Goal: Find specific page/section: Find specific page/section

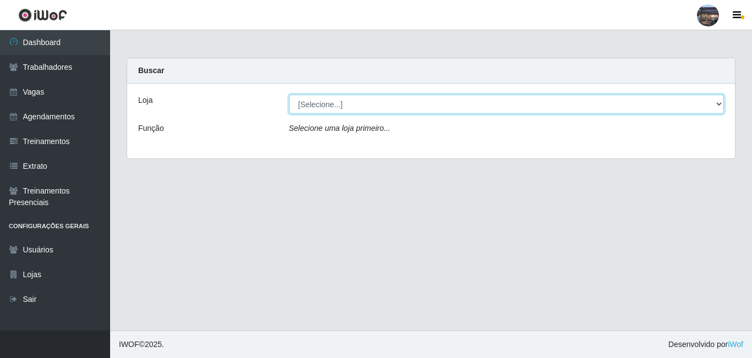
click at [340, 108] on select "[Selecione...] Gostinho da Roça" at bounding box center [506, 104] width 435 height 19
select select "303"
click at [289, 95] on select "[Selecione...] Gostinho da Roça" at bounding box center [506, 104] width 435 height 19
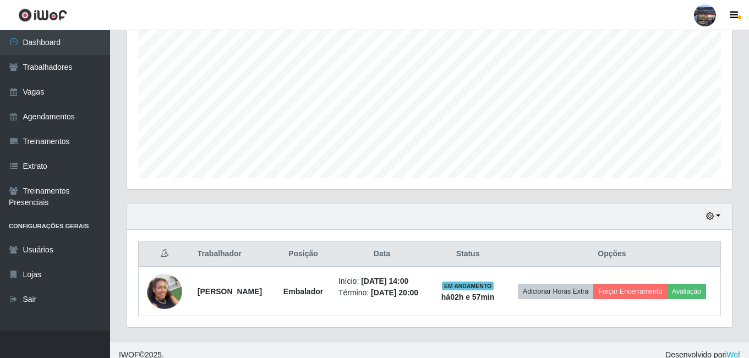
scroll to position [234, 0]
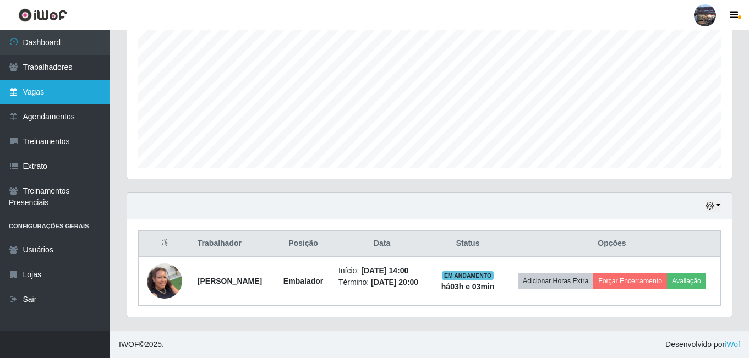
click at [68, 86] on link "Vagas" at bounding box center [55, 92] width 110 height 25
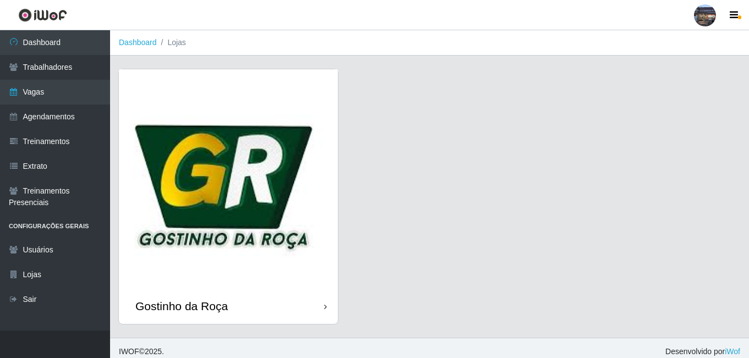
click at [290, 189] on img at bounding box center [228, 178] width 219 height 219
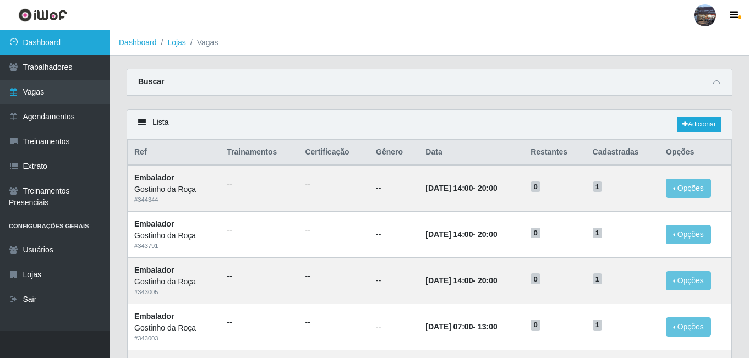
click at [47, 47] on link "Dashboard" at bounding box center [55, 42] width 110 height 25
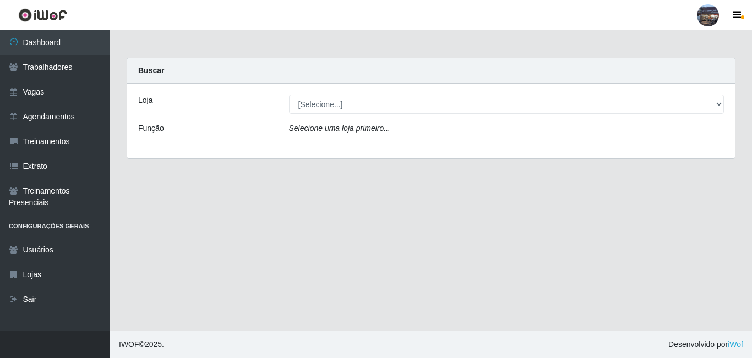
click at [354, 115] on div "Loja [Selecione...] Gostinho da Roça Função Selecione uma loja primeiro..." at bounding box center [431, 121] width 608 height 75
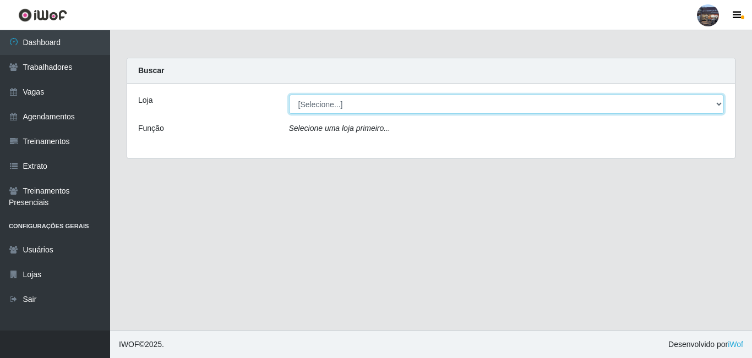
click at [356, 106] on select "[Selecione...] Gostinho da Roça" at bounding box center [506, 104] width 435 height 19
select select "303"
click at [289, 95] on select "[Selecione...] Gostinho da Roça" at bounding box center [506, 104] width 435 height 19
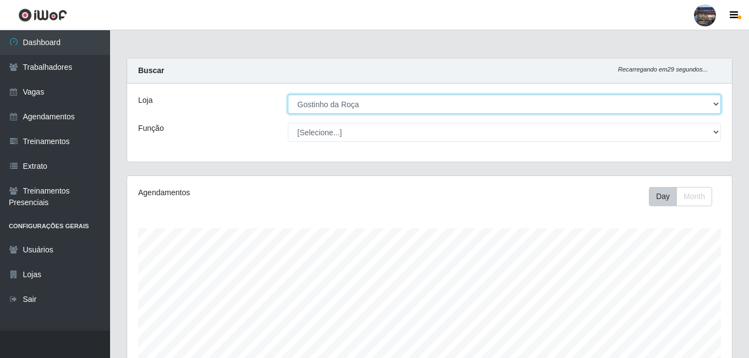
scroll to position [228, 605]
